Goal: Register for event/course

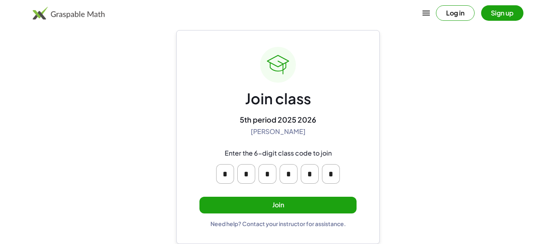
scroll to position [14, 0]
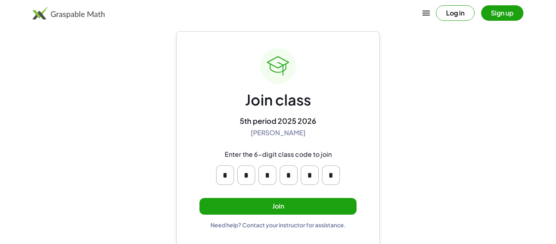
click at [323, 212] on button "Join" at bounding box center [277, 206] width 157 height 17
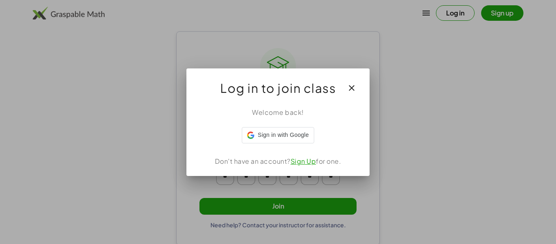
scroll to position [0, 0]
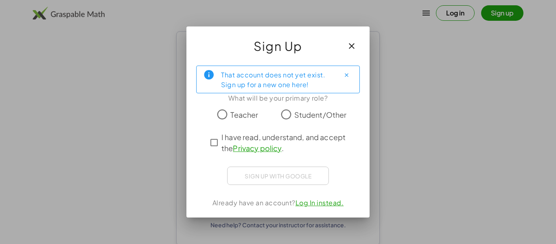
click at [360, 39] on button "button" at bounding box center [352, 46] width 20 height 20
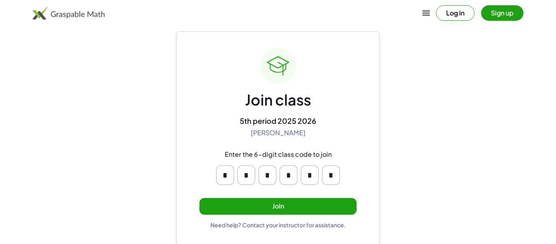
scroll to position [15, 0]
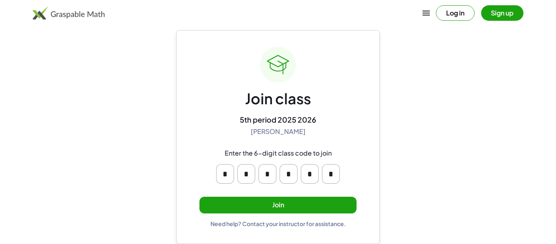
click at [219, 179] on input "*" at bounding box center [225, 174] width 18 height 20
click at [248, 180] on input "*" at bounding box center [246, 174] width 18 height 20
click at [267, 179] on input "*" at bounding box center [268, 174] width 18 height 20
click at [285, 177] on input "*" at bounding box center [289, 174] width 18 height 20
click at [339, 178] on input "*" at bounding box center [331, 174] width 18 height 20
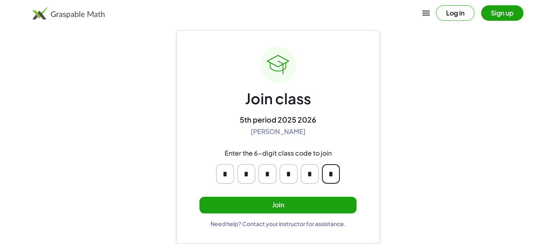
click at [467, 101] on main "Join class 5th period 2025 2026 [PERSON_NAME] Enter the 6-digit class code to j…" at bounding box center [278, 114] width 556 height 259
click at [301, 208] on button "Join" at bounding box center [277, 205] width 157 height 17
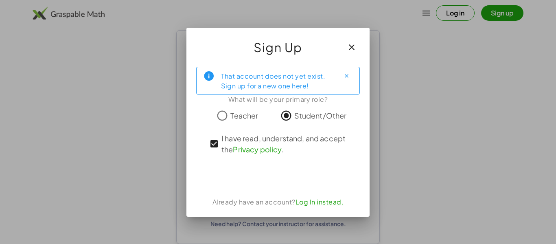
click at [359, 44] on button "button" at bounding box center [352, 47] width 20 height 20
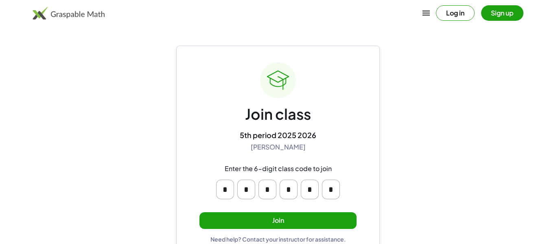
scroll to position [15, 0]
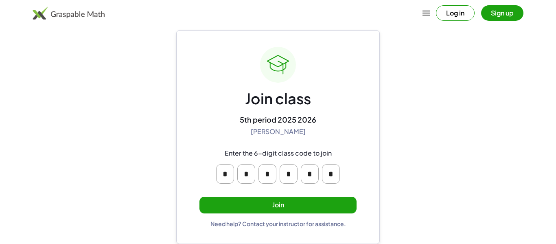
click at [333, 207] on button "Join" at bounding box center [277, 205] width 157 height 17
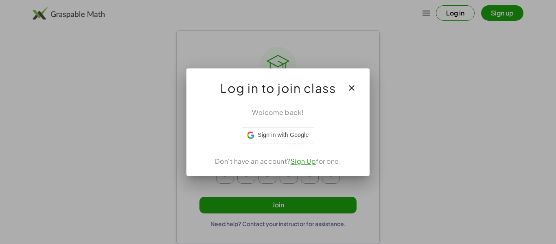
scroll to position [0, 0]
click at [305, 160] on link "Sign Up" at bounding box center [304, 161] width 26 height 9
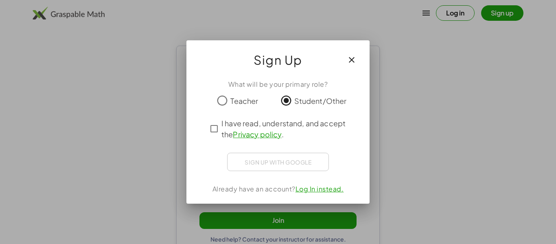
click at [203, 126] on div "What will be your primary role? Teacher Student/Other I have read, understand, …" at bounding box center [277, 138] width 183 height 131
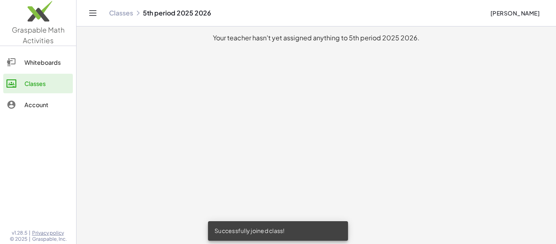
click at [67, 59] on div "Whiteboards" at bounding box center [46, 62] width 45 height 10
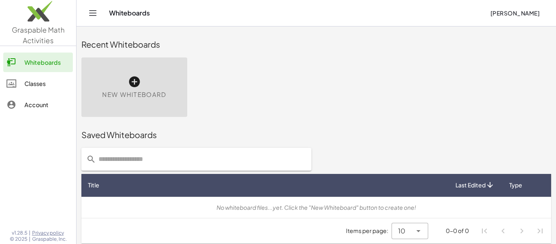
click at [63, 77] on link "Classes" at bounding box center [38, 84] width 70 height 20
